Goal: Information Seeking & Learning: Learn about a topic

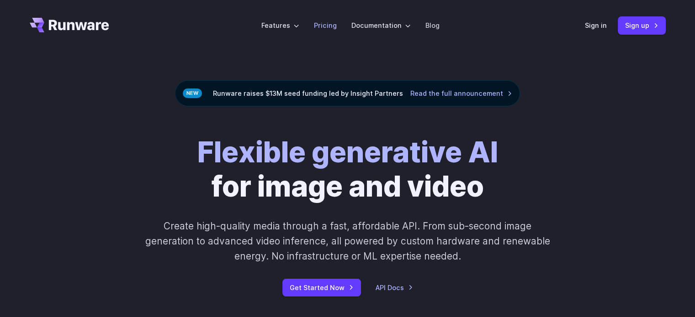
click at [322, 26] on link "Pricing" at bounding box center [325, 25] width 23 height 11
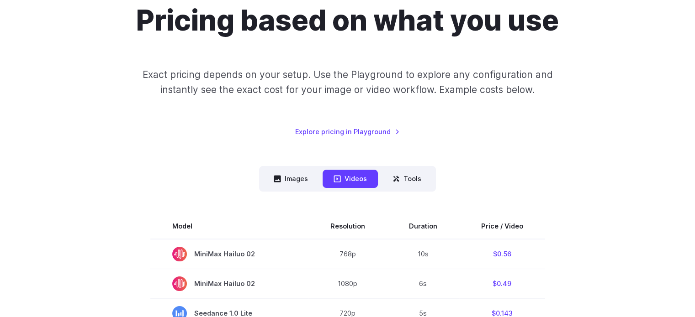
scroll to position [183, 0]
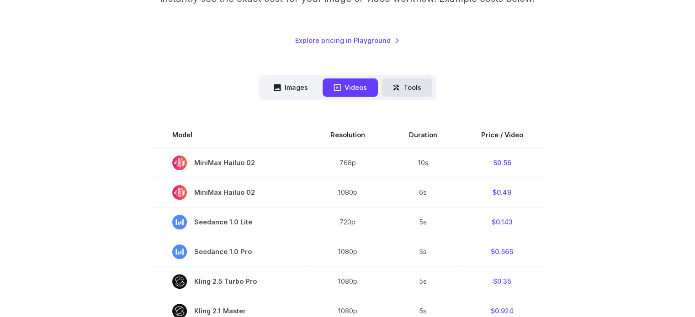
click at [413, 88] on button "Tools" at bounding box center [406, 88] width 51 height 18
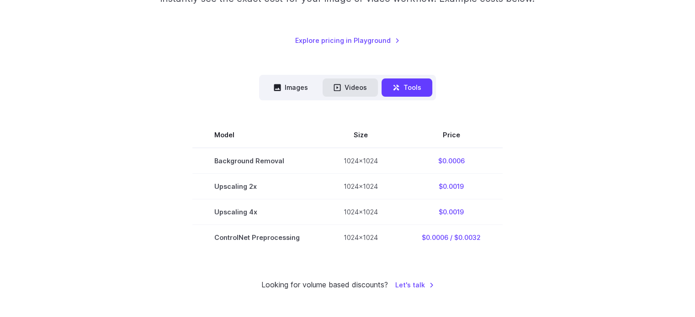
click at [345, 90] on button "Videos" at bounding box center [349, 88] width 55 height 18
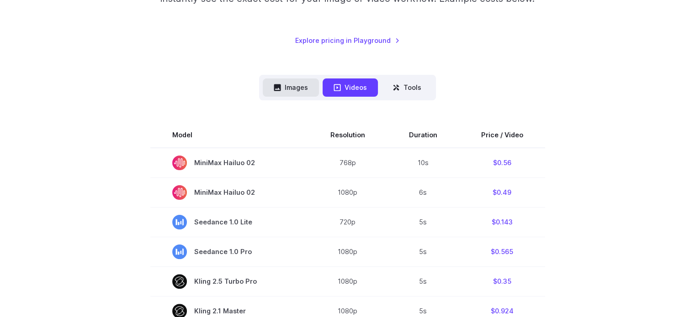
click at [291, 91] on button "Images" at bounding box center [291, 88] width 56 height 18
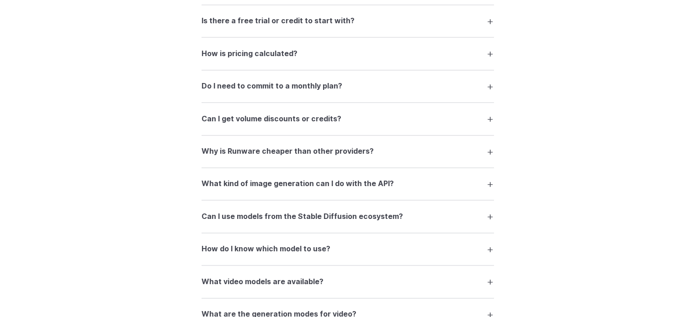
scroll to position [1233, 0]
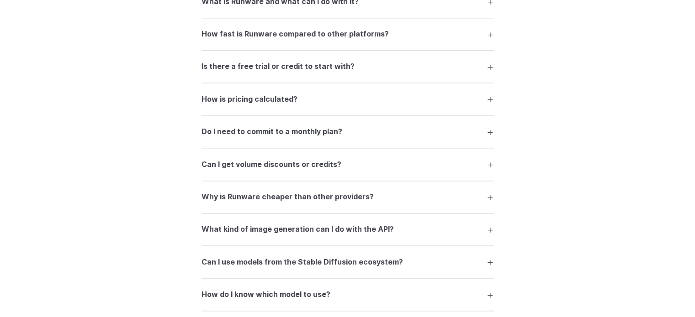
click at [305, 70] on h3 "Is there a free trial or credit to start with?" at bounding box center [277, 67] width 153 height 12
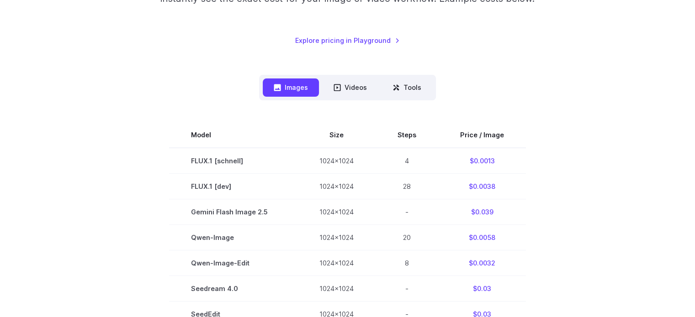
scroll to position [0, 0]
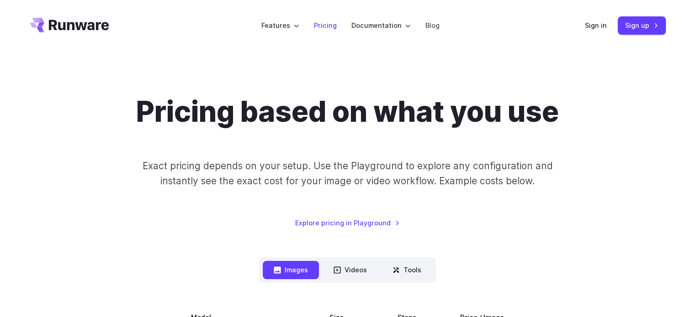
click at [322, 28] on link "Pricing" at bounding box center [325, 25] width 23 height 11
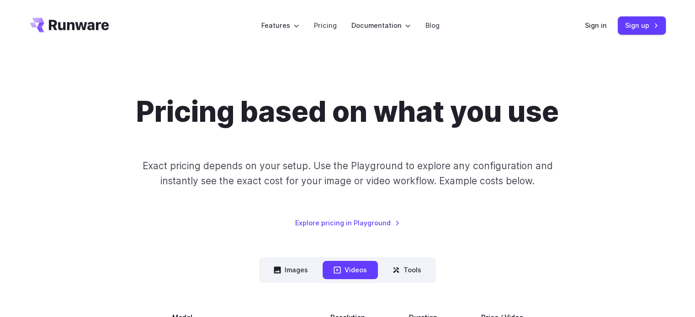
scroll to position [91, 0]
